Goal: Check status

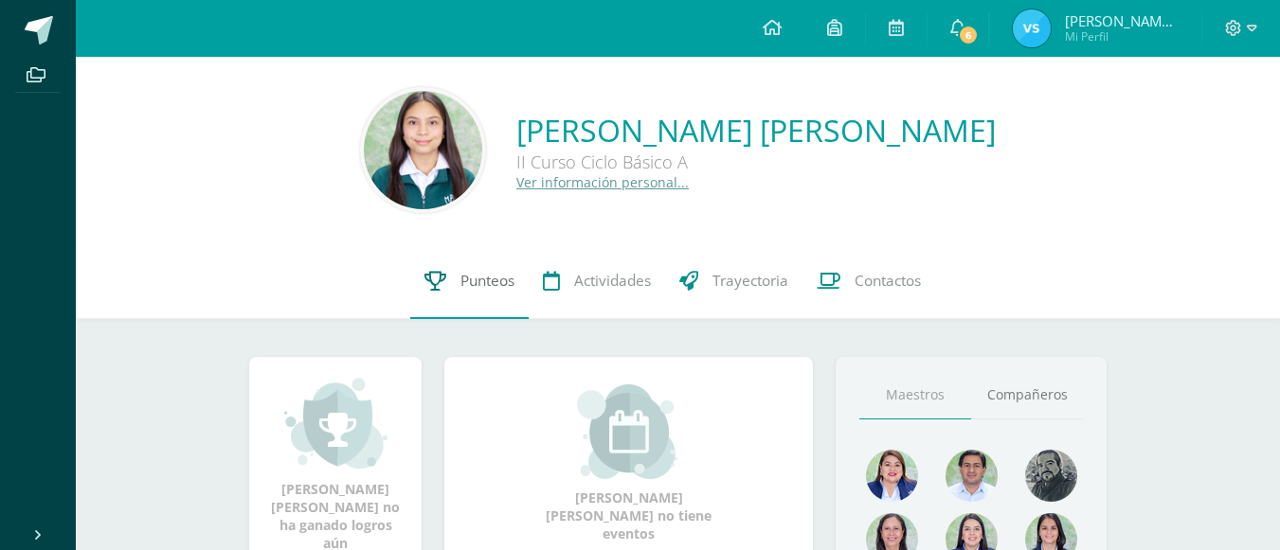
click at [476, 291] on span "Punteos" at bounding box center [487, 281] width 54 height 20
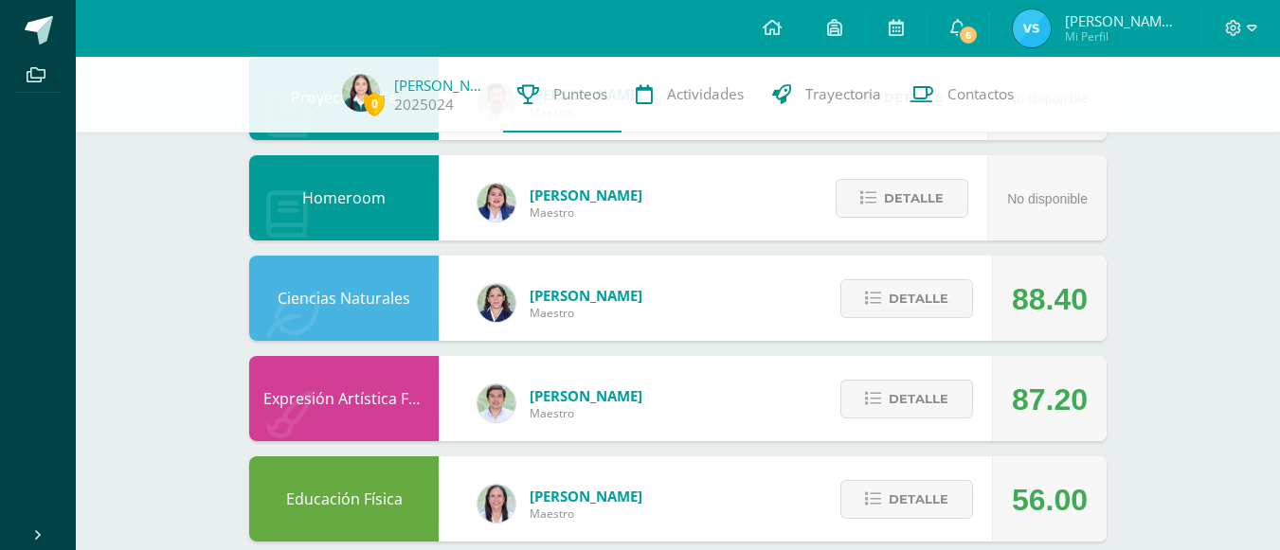
scroll to position [1277, 0]
